Goal: Check status: Check status

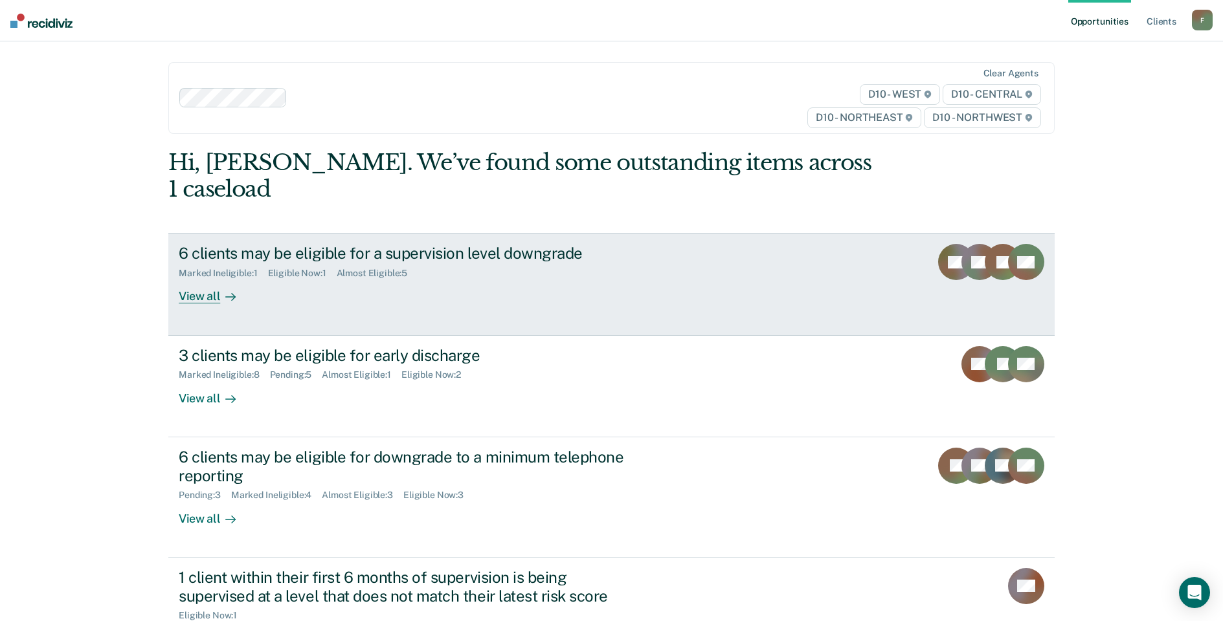
click at [362, 244] on div "6 clients may be eligible for a supervision level downgrade" at bounding box center [406, 253] width 454 height 19
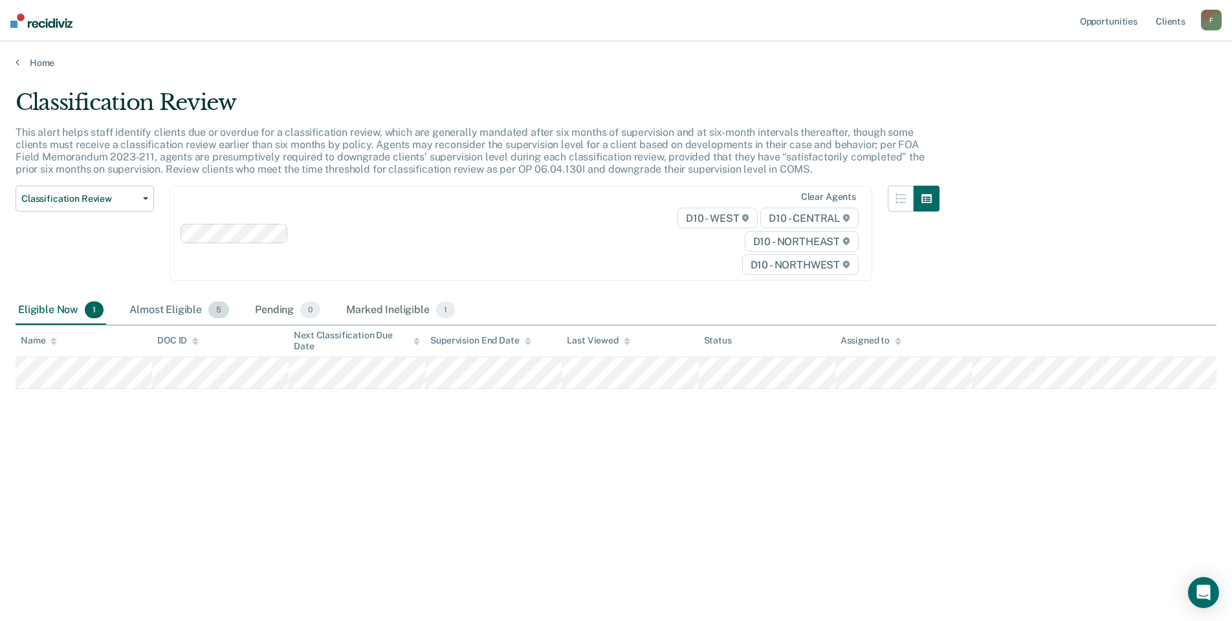
click at [151, 311] on div "Almost Eligible 5" at bounding box center [179, 310] width 105 height 28
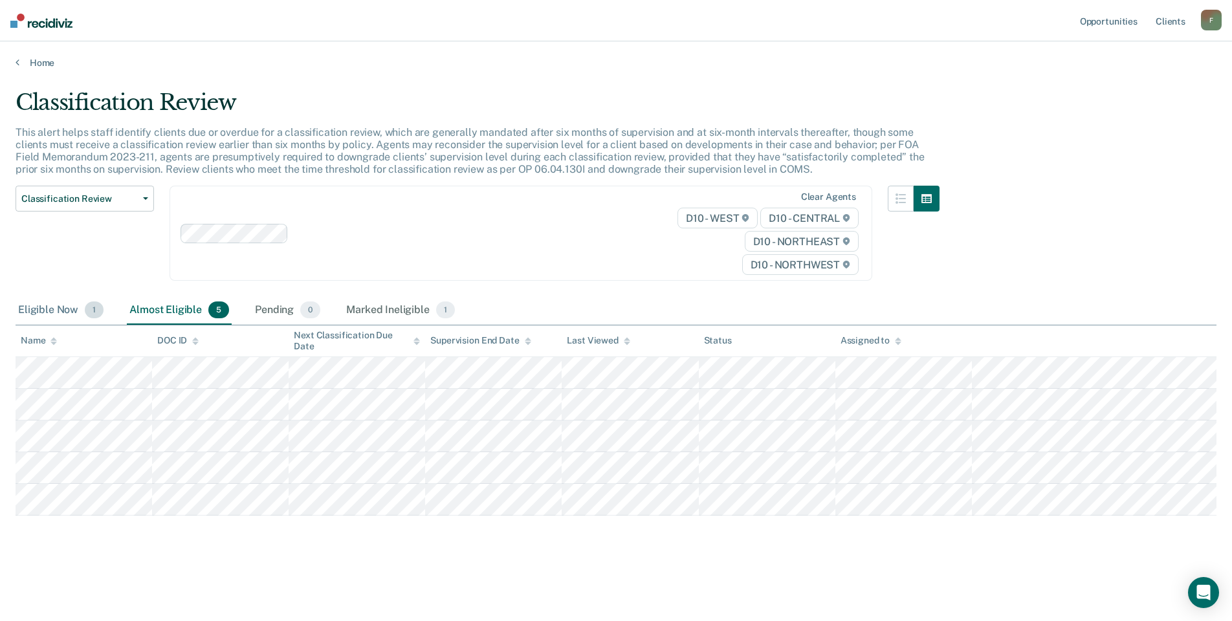
click at [50, 312] on div "Eligible Now 1" at bounding box center [61, 310] width 91 height 28
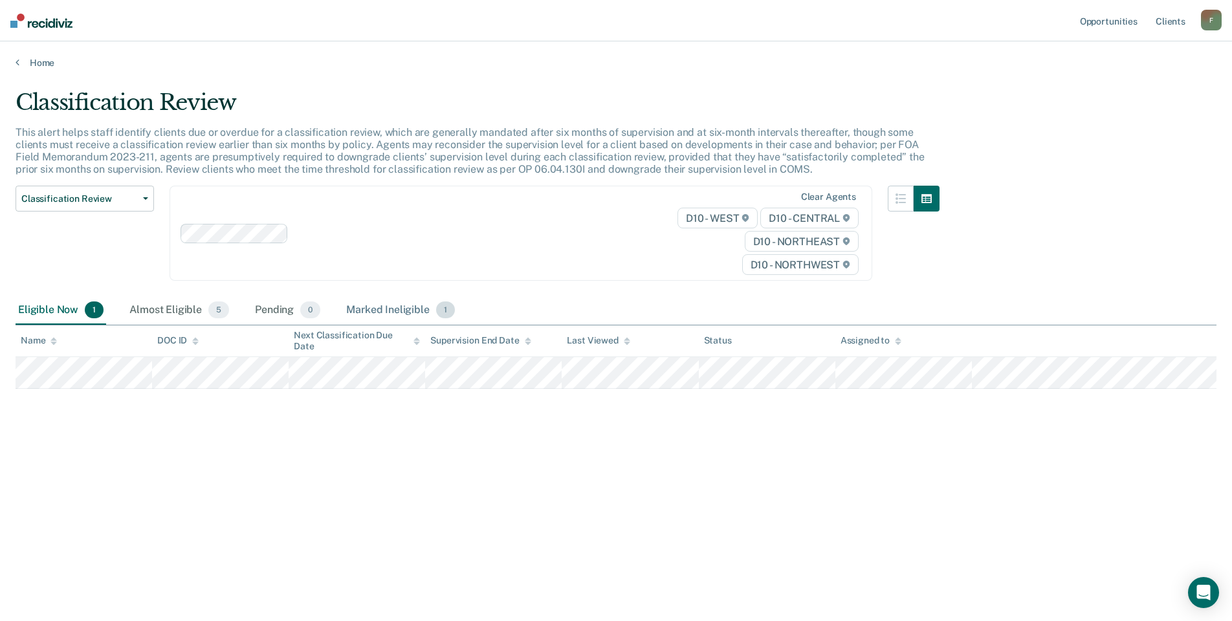
click at [376, 314] on div "Marked Ineligible 1" at bounding box center [401, 310] width 114 height 28
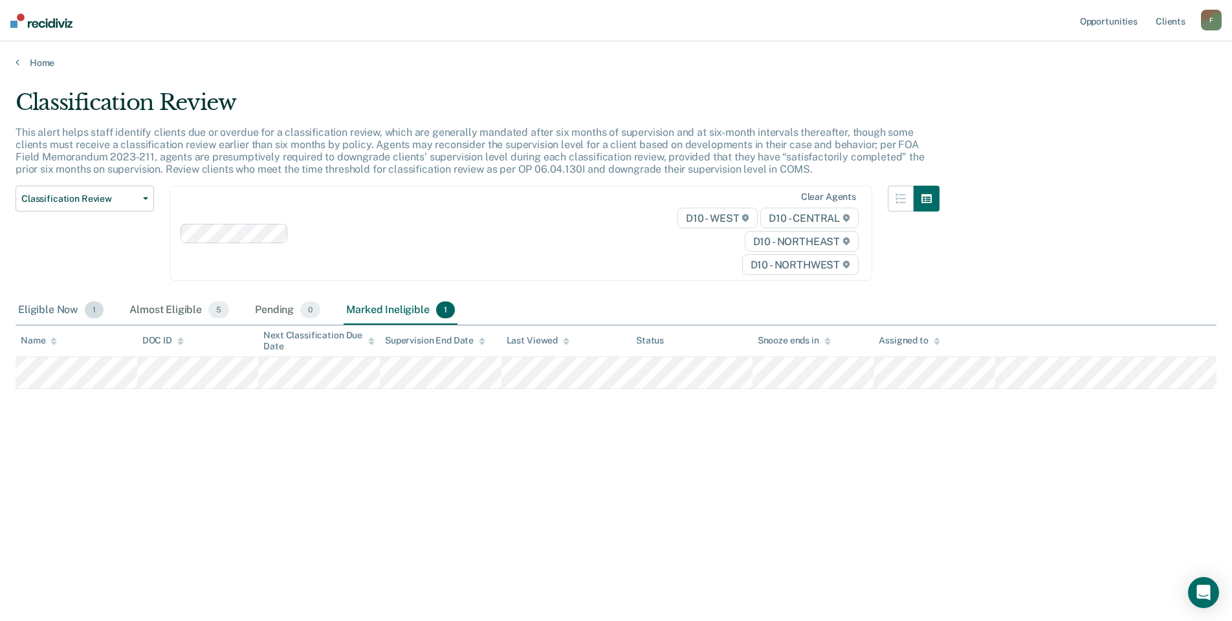
click at [50, 308] on div "Eligible Now 1" at bounding box center [61, 310] width 91 height 28
